Goal: Check status

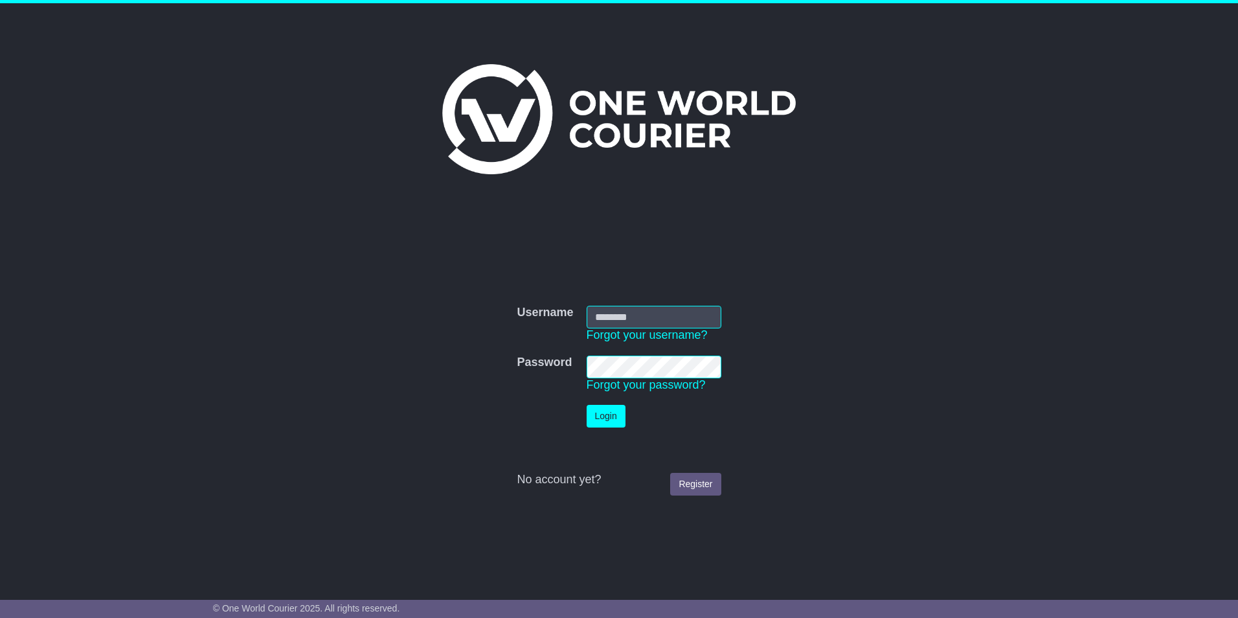
type input "*******"
click at [603, 414] on button "Login" at bounding box center [605, 416] width 39 height 23
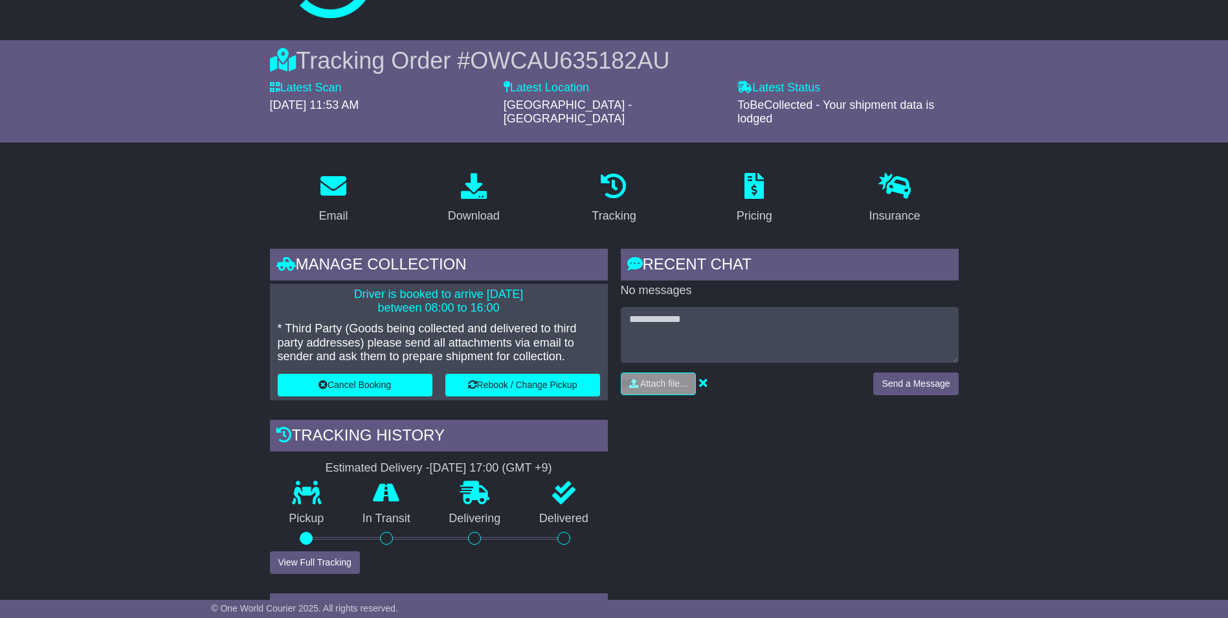
scroll to position [74, 0]
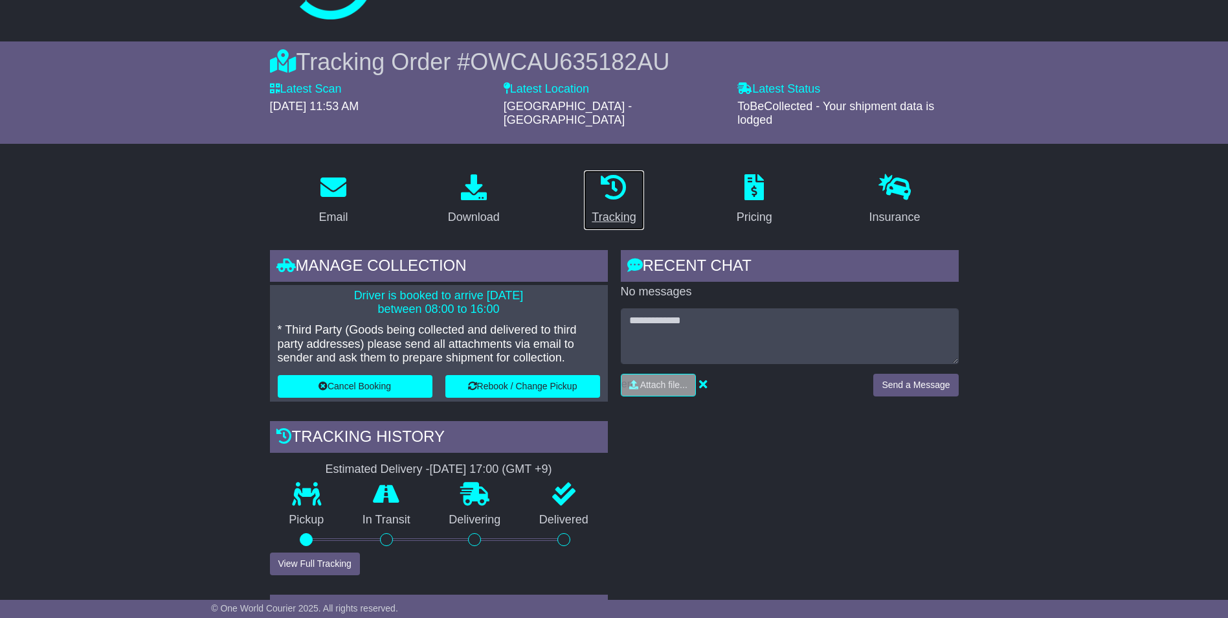
click at [606, 181] on icon at bounding box center [614, 187] width 26 height 26
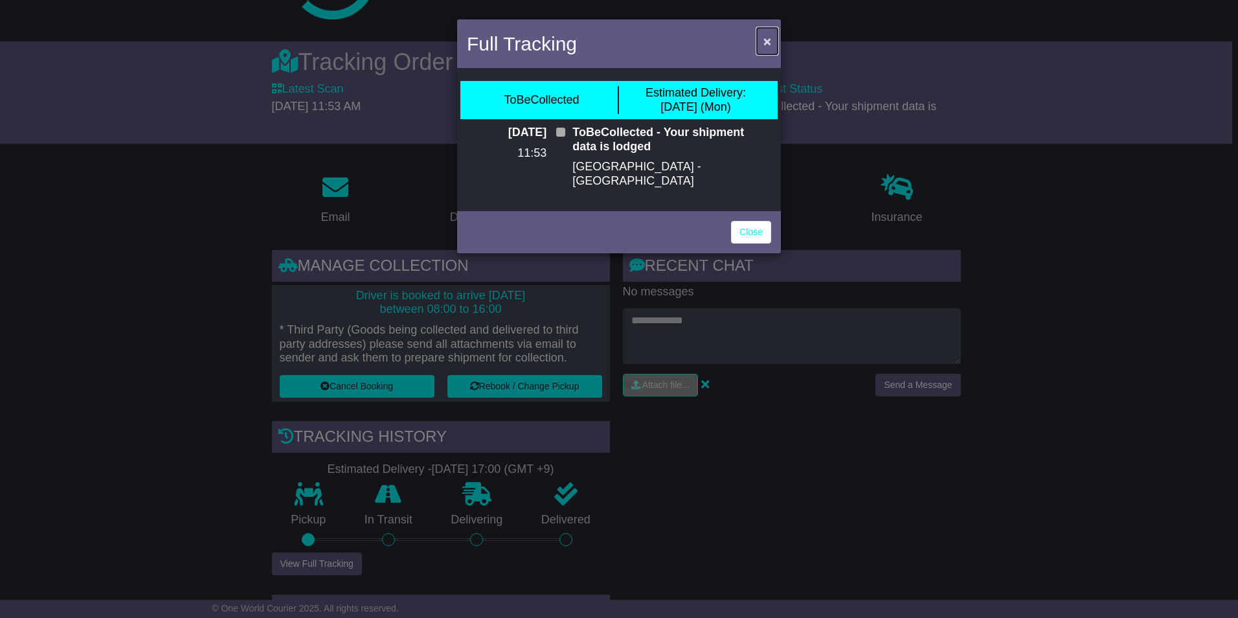
click at [770, 36] on span "×" at bounding box center [767, 41] width 8 height 15
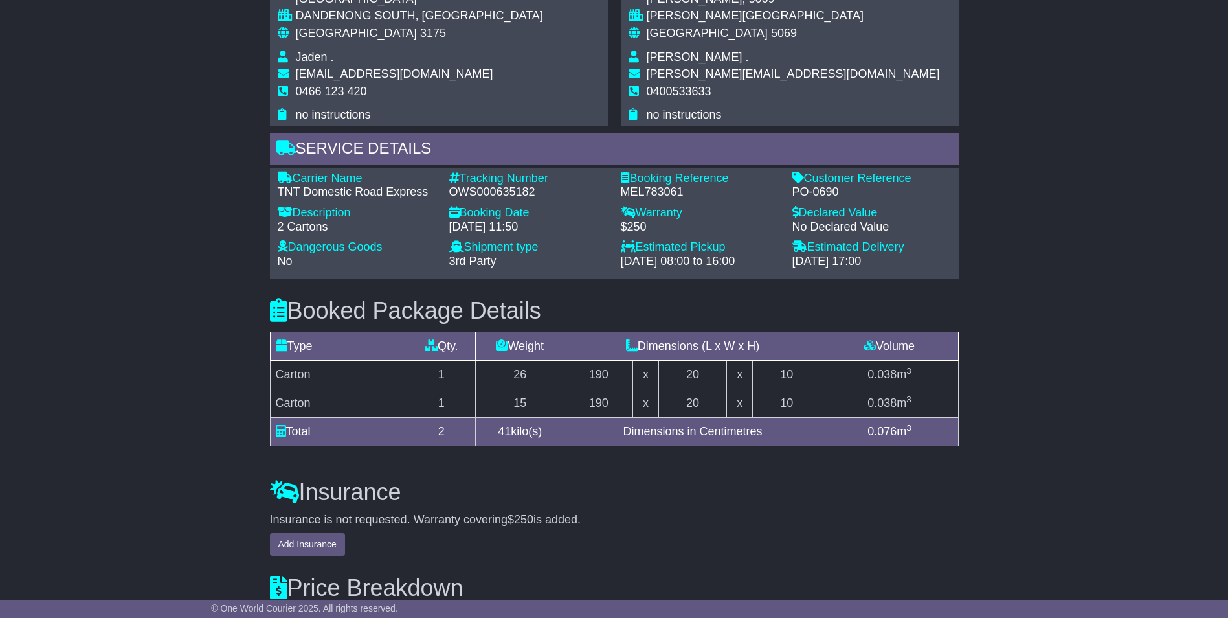
scroll to position [981, 0]
